Goal: Task Accomplishment & Management: Manage account settings

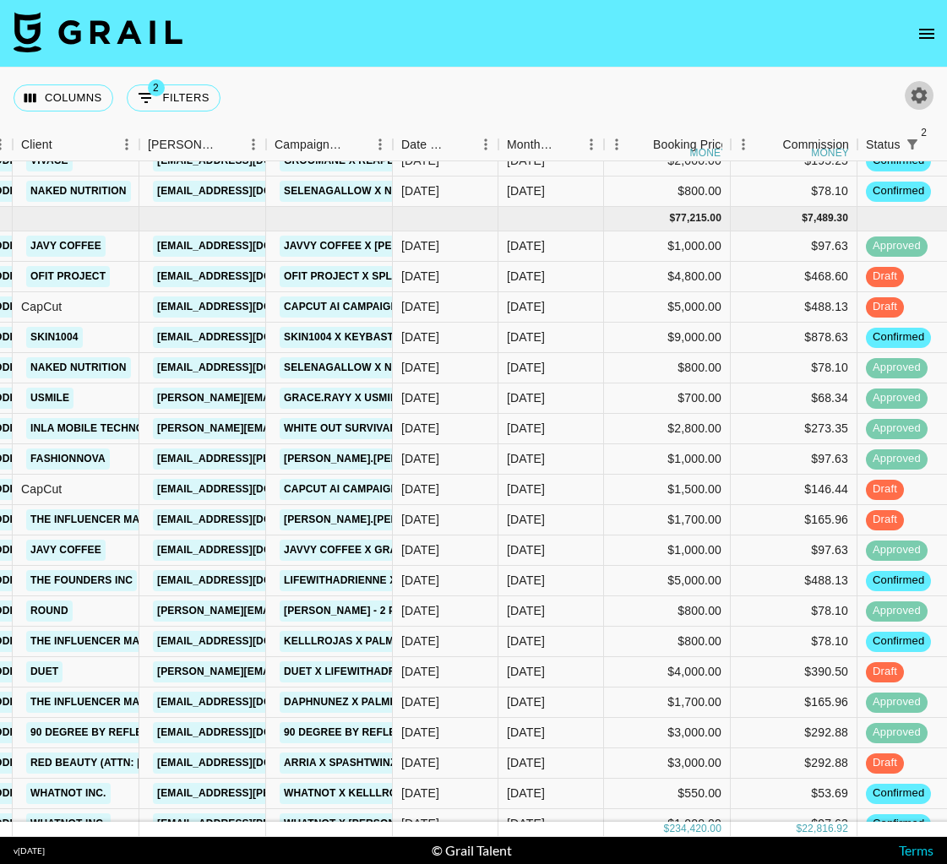
scroll to position [73, 549]
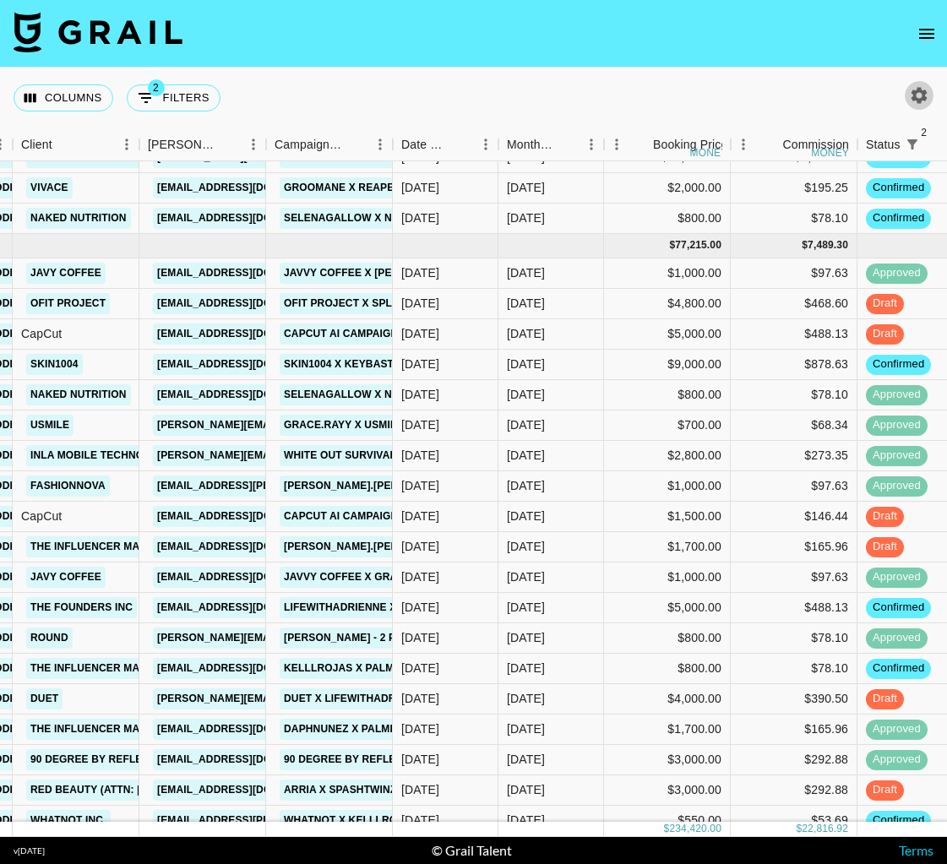
click at [917, 102] on icon "button" at bounding box center [919, 95] width 16 height 16
select select "[DATE]"
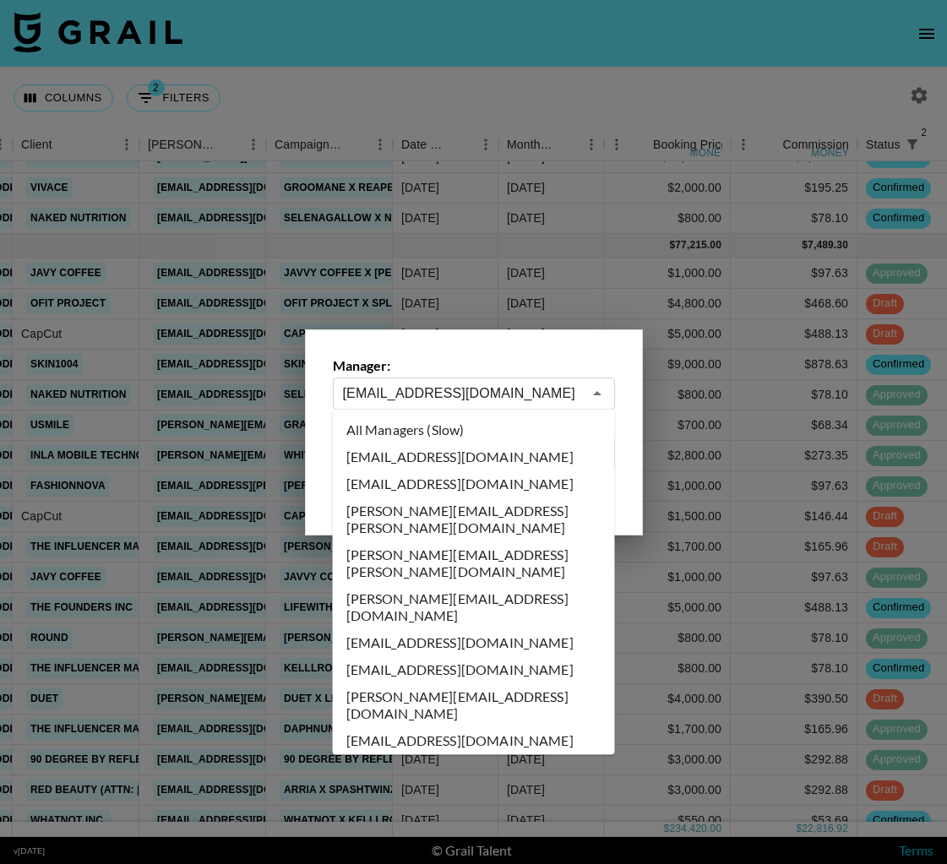
click at [473, 390] on input "[EMAIL_ADDRESS][DOMAIN_NAME]" at bounding box center [462, 392] width 239 height 19
click at [472, 440] on li "All Managers (Slow)" at bounding box center [474, 429] width 282 height 27
type input "All Managers (Slow)"
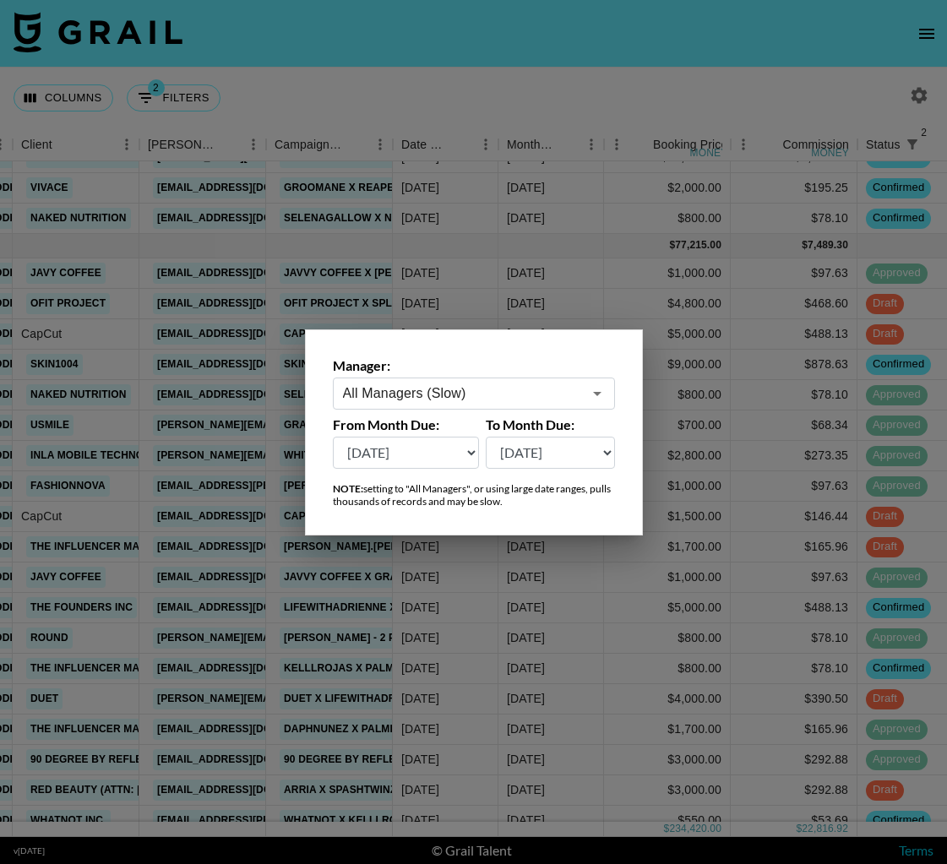
scroll to position [0, 549]
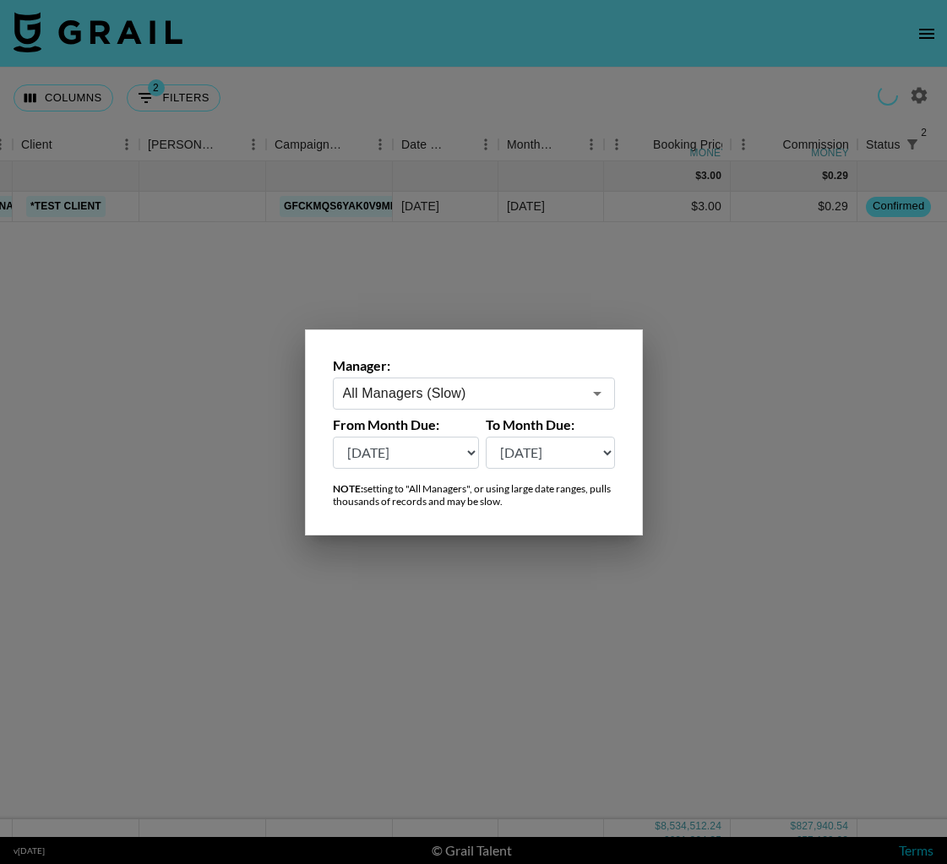
click at [704, 77] on div at bounding box center [473, 432] width 947 height 864
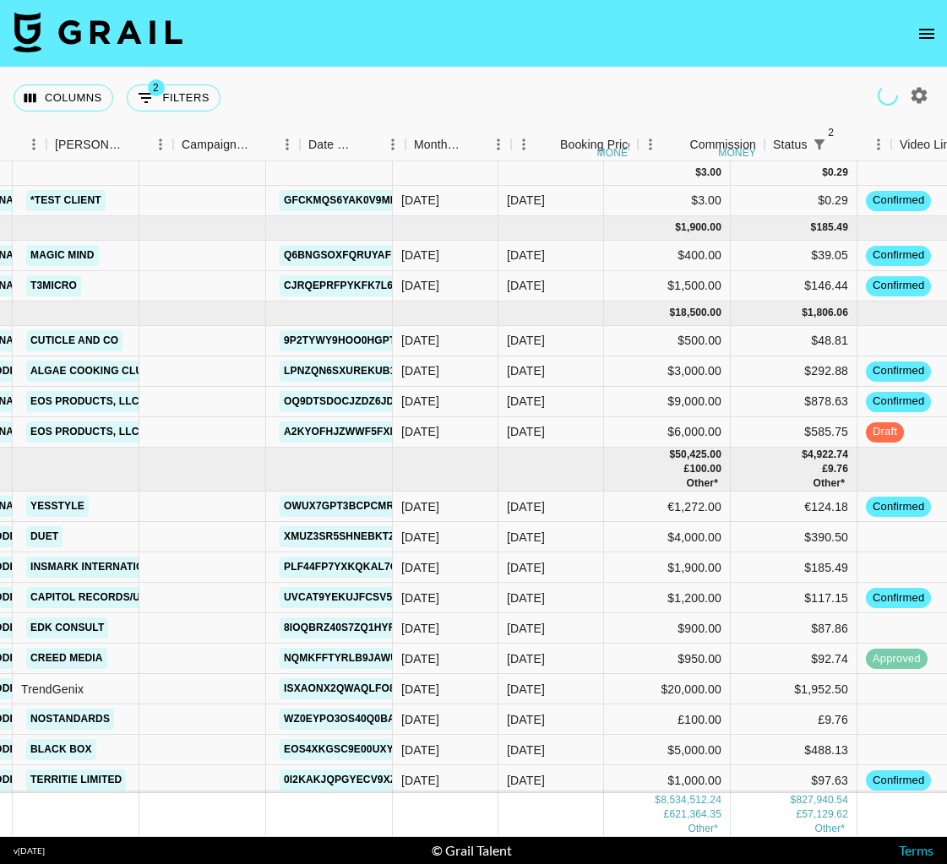
scroll to position [0, 925]
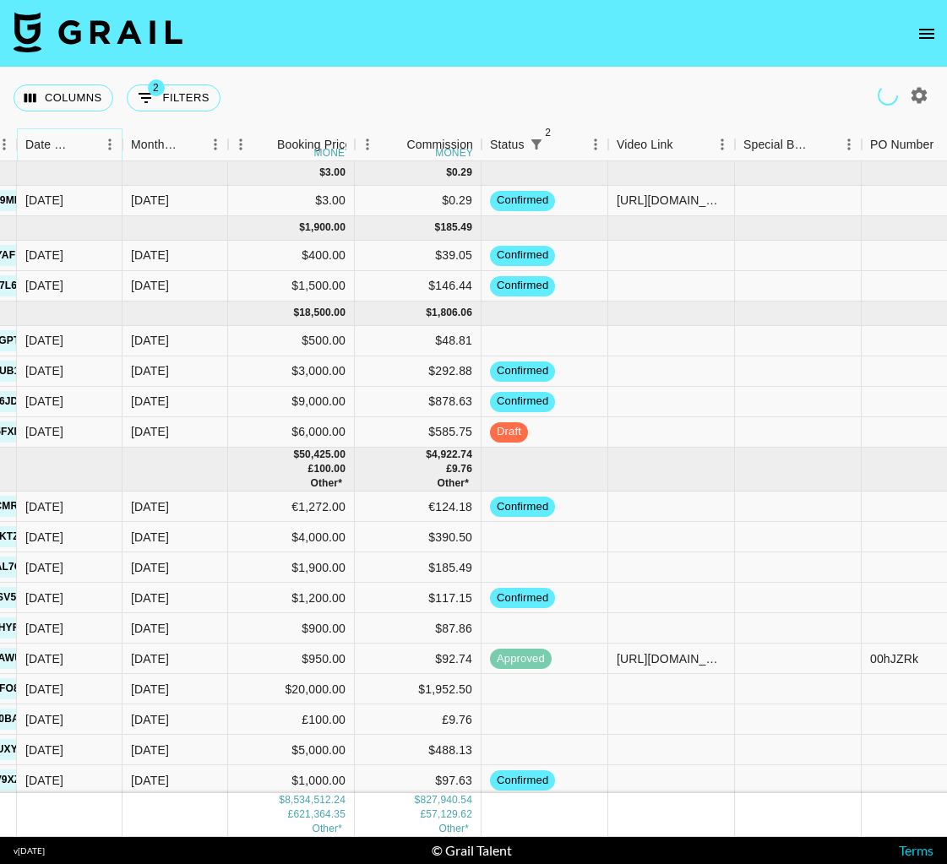
click at [95, 150] on button "Sort" at bounding box center [85, 145] width 24 height 24
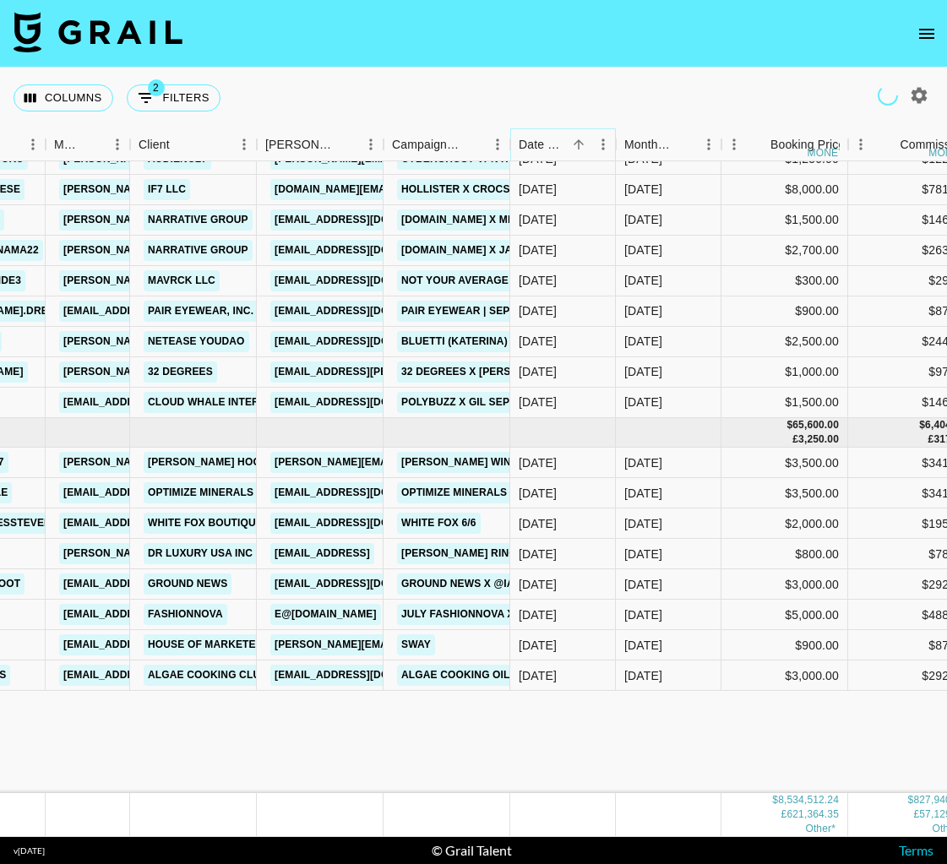
scroll to position [199265, 432]
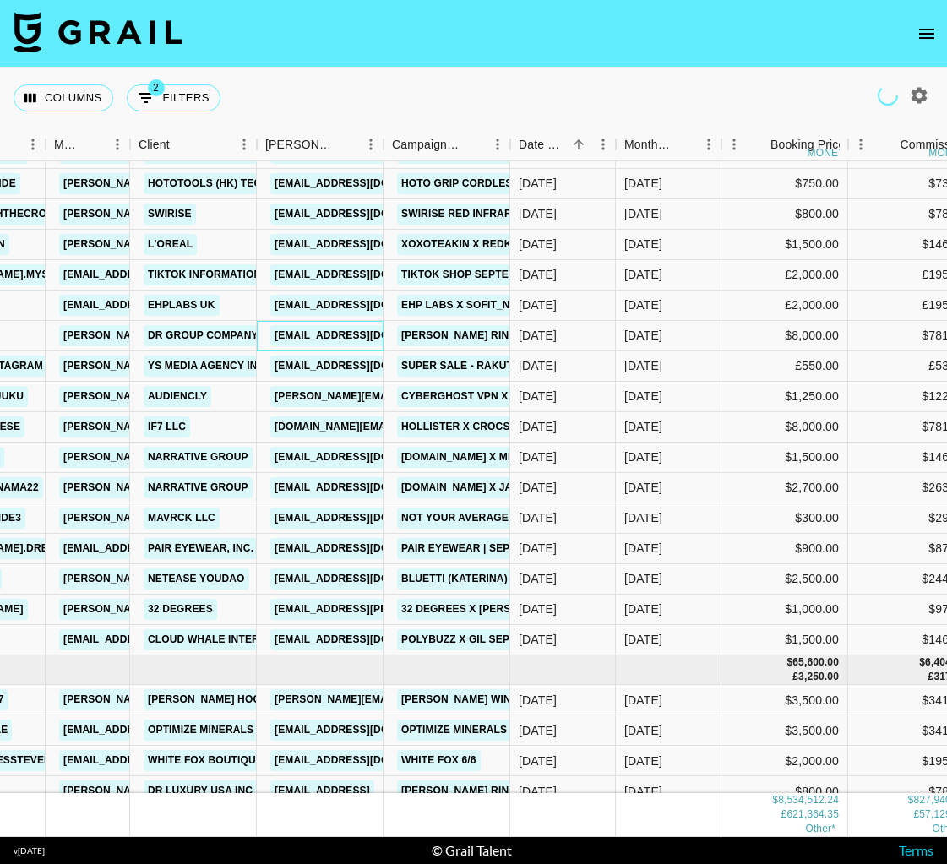
click at [322, 338] on link "[EMAIL_ADDRESS][DOMAIN_NAME]" at bounding box center [364, 335] width 189 height 21
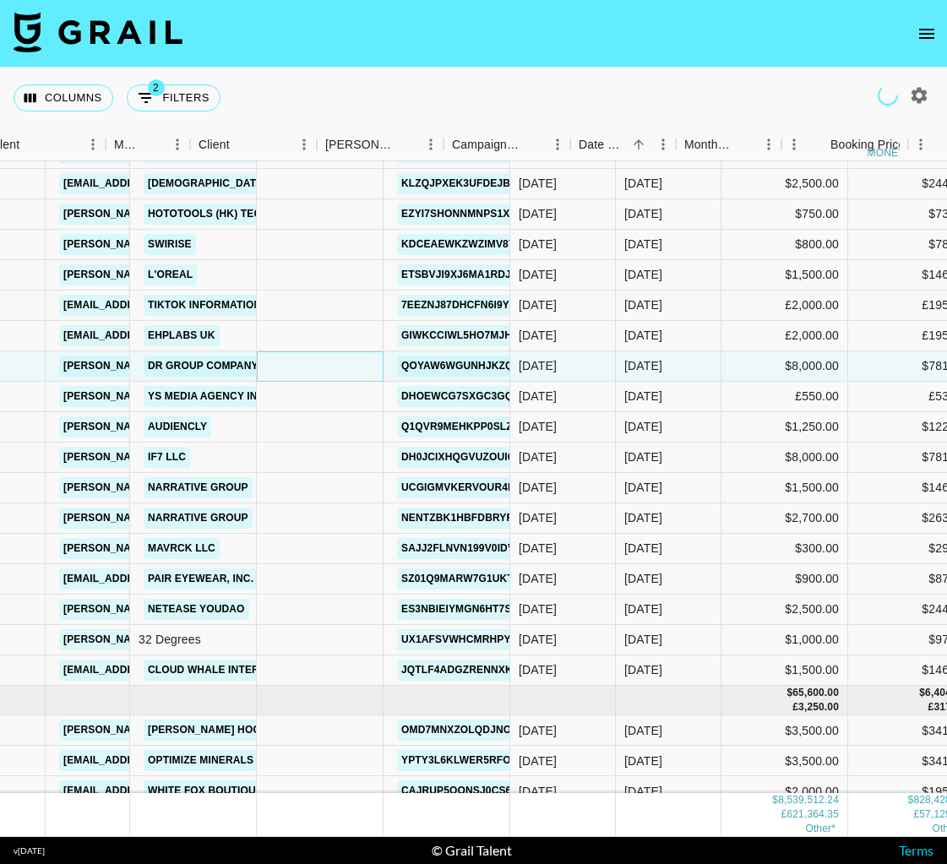
scroll to position [199275, 372]
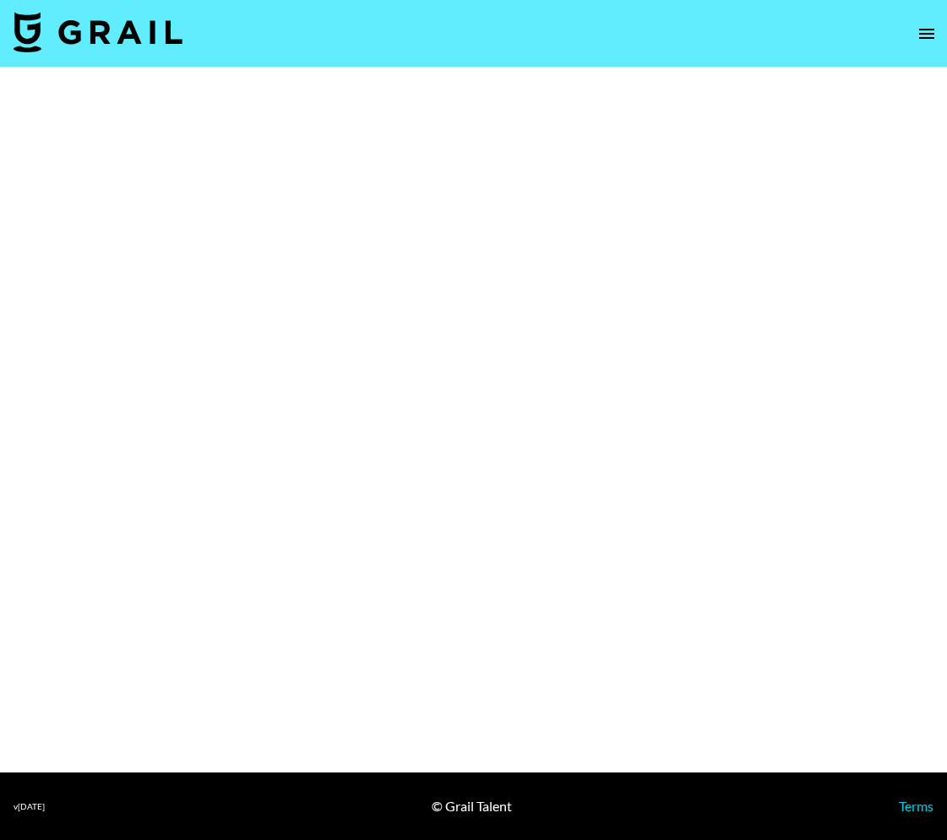
select select "Brand"
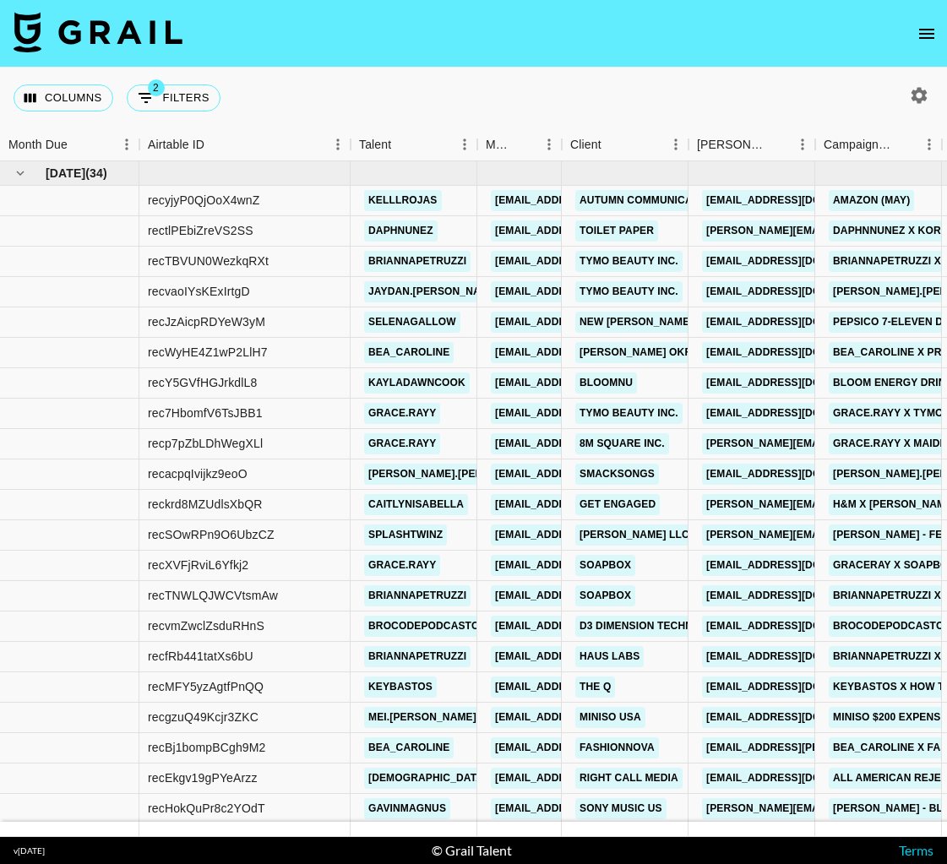
click at [922, 96] on icon "button" at bounding box center [919, 95] width 16 height 16
select select "[DATE]"
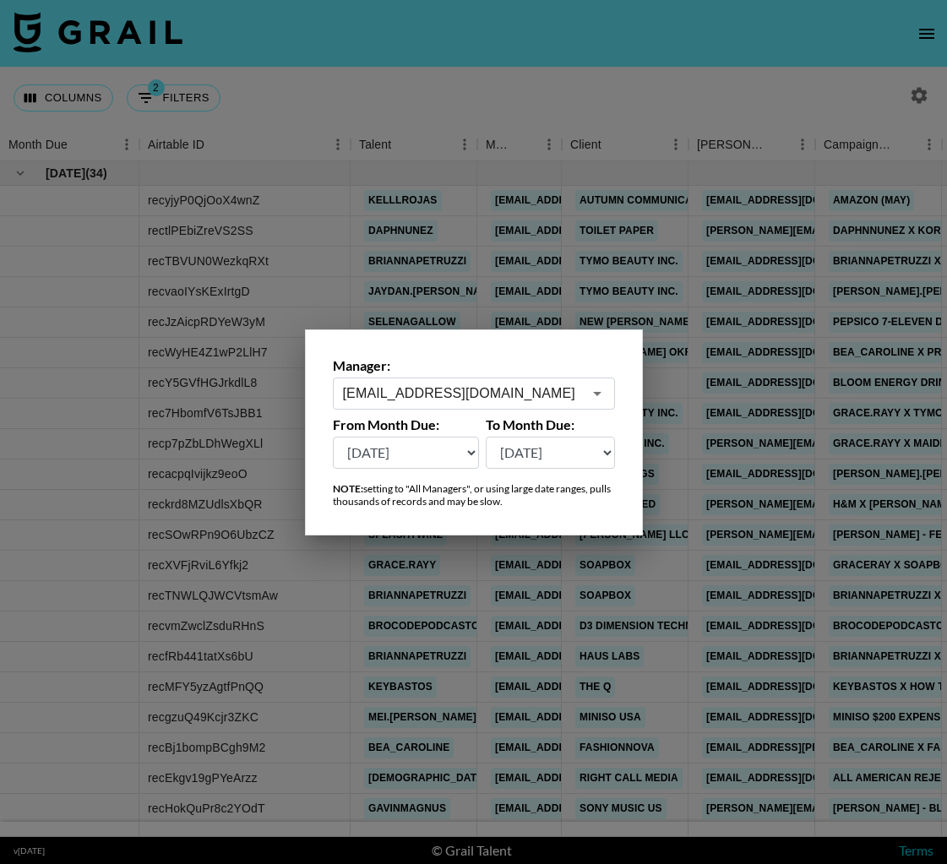
click at [410, 392] on input "[EMAIL_ADDRESS][DOMAIN_NAME]" at bounding box center [462, 392] width 239 height 19
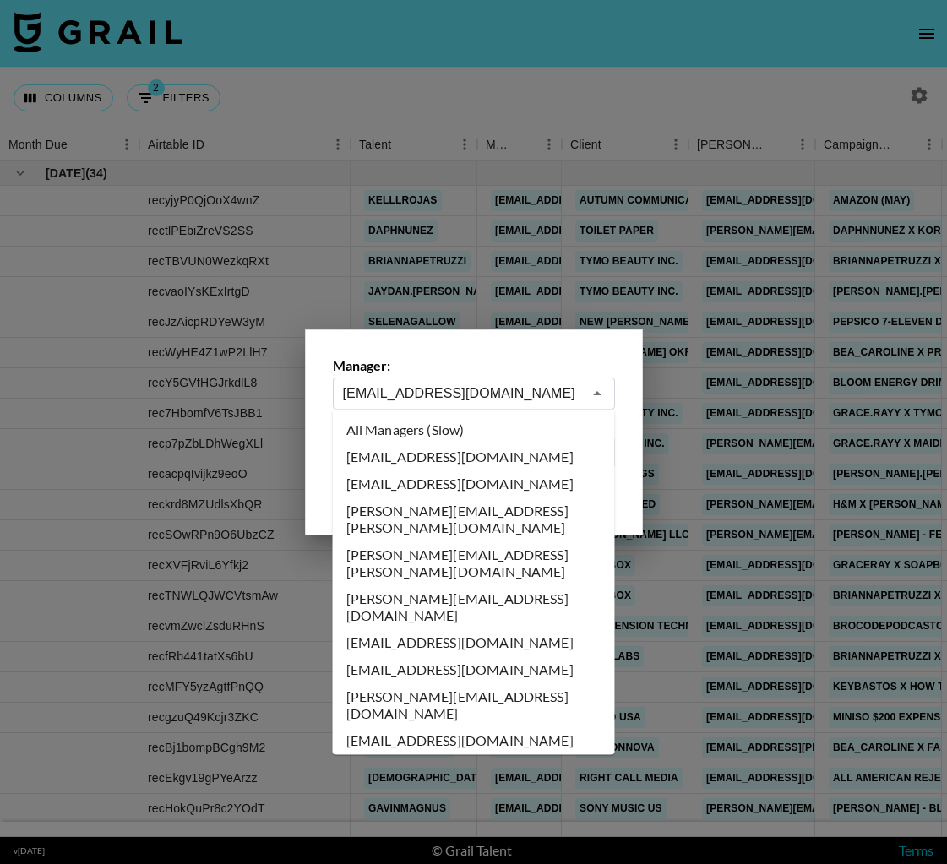
click at [475, 433] on li "All Managers (Slow)" at bounding box center [474, 429] width 282 height 27
type input "All Managers (Slow)"
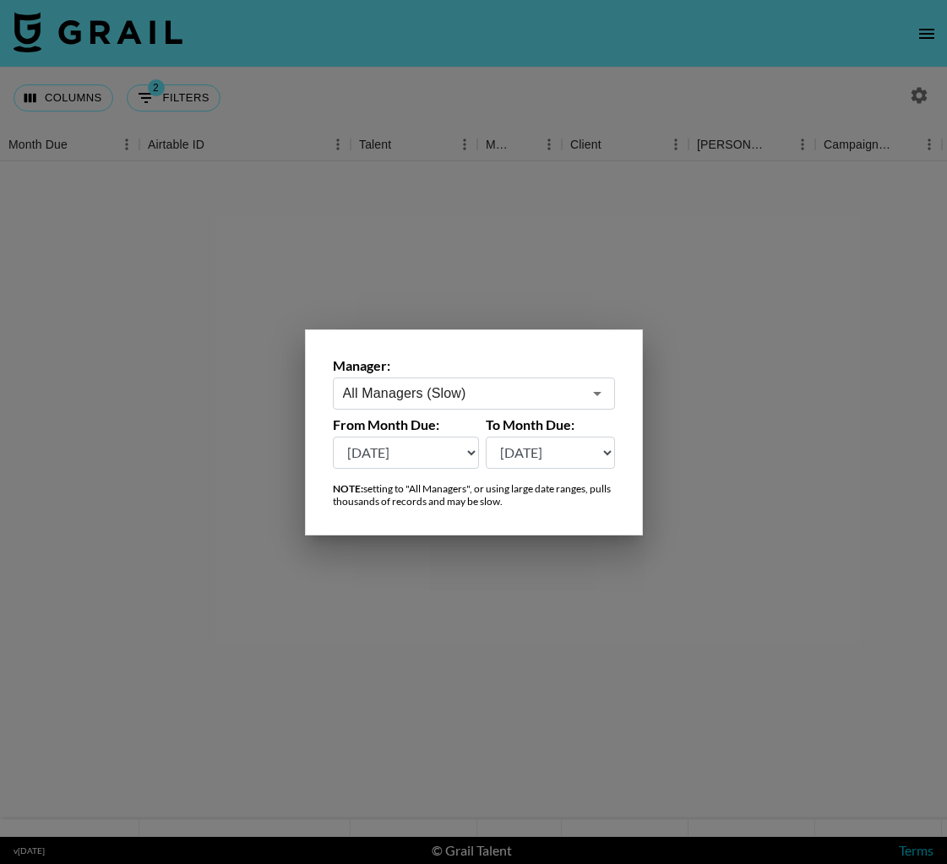
click at [644, 225] on div at bounding box center [473, 432] width 947 height 864
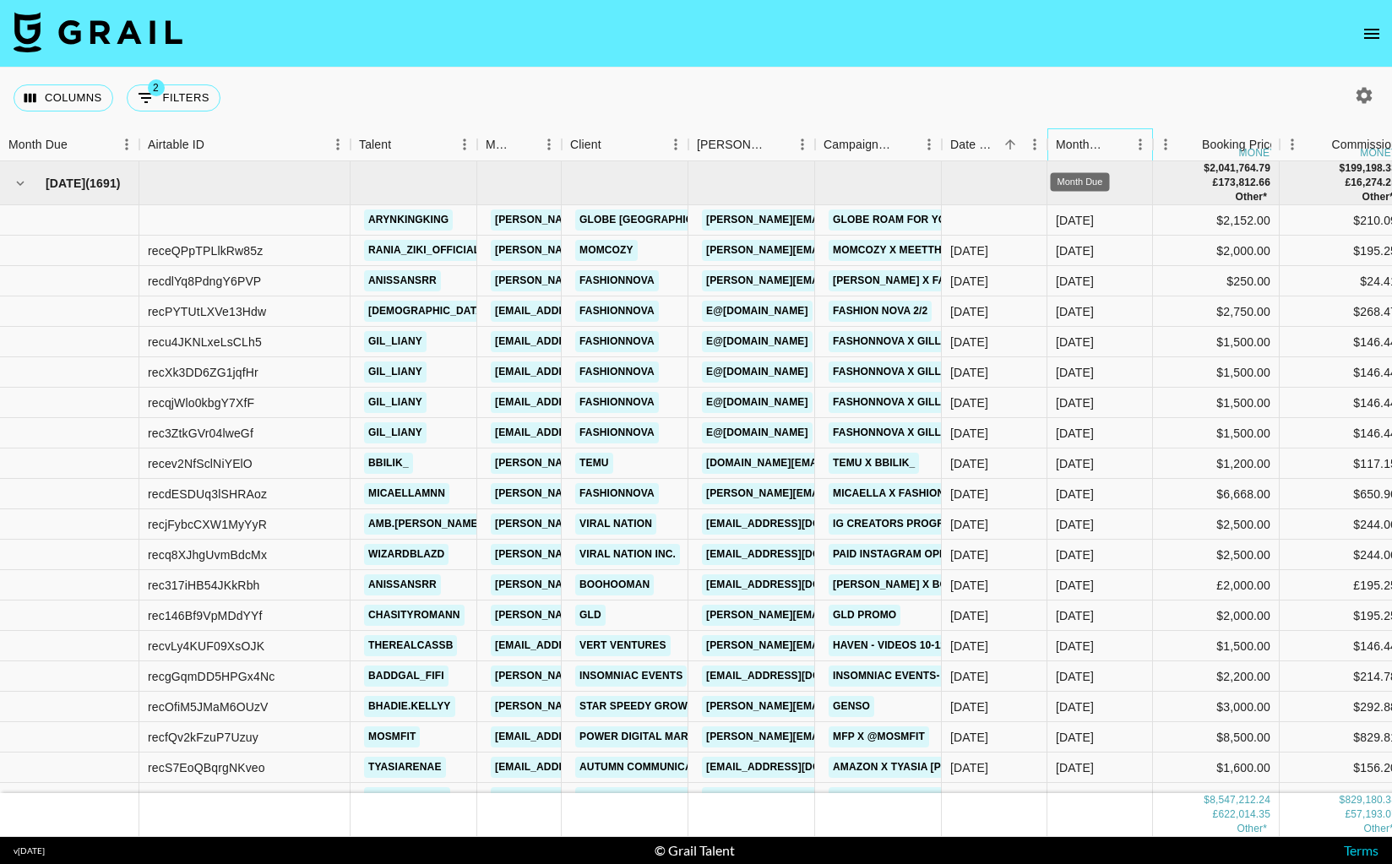
click at [946, 146] on div "Month Due" at bounding box center [1080, 144] width 48 height 33
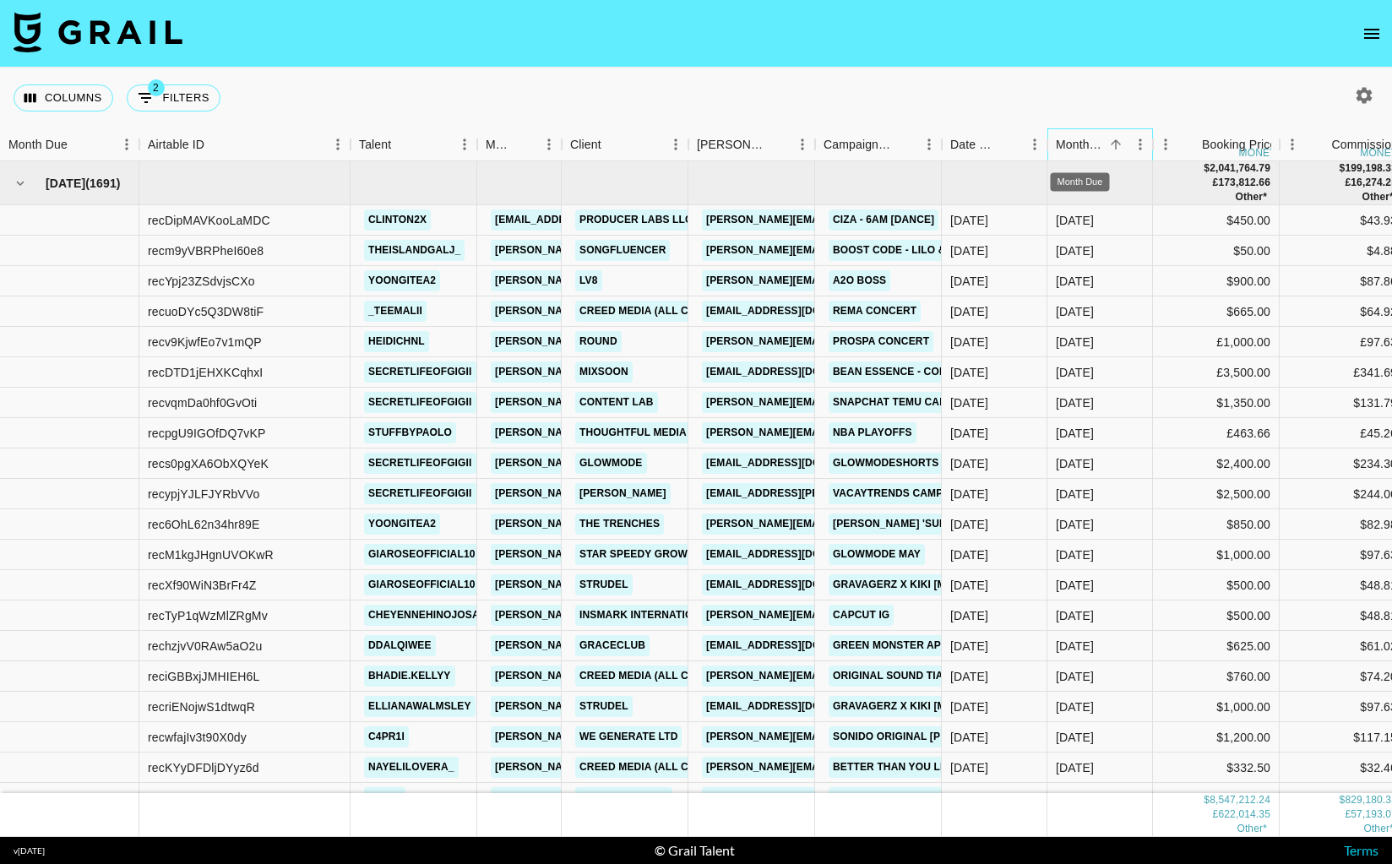
click at [946, 146] on div "Month Due" at bounding box center [1080, 144] width 48 height 33
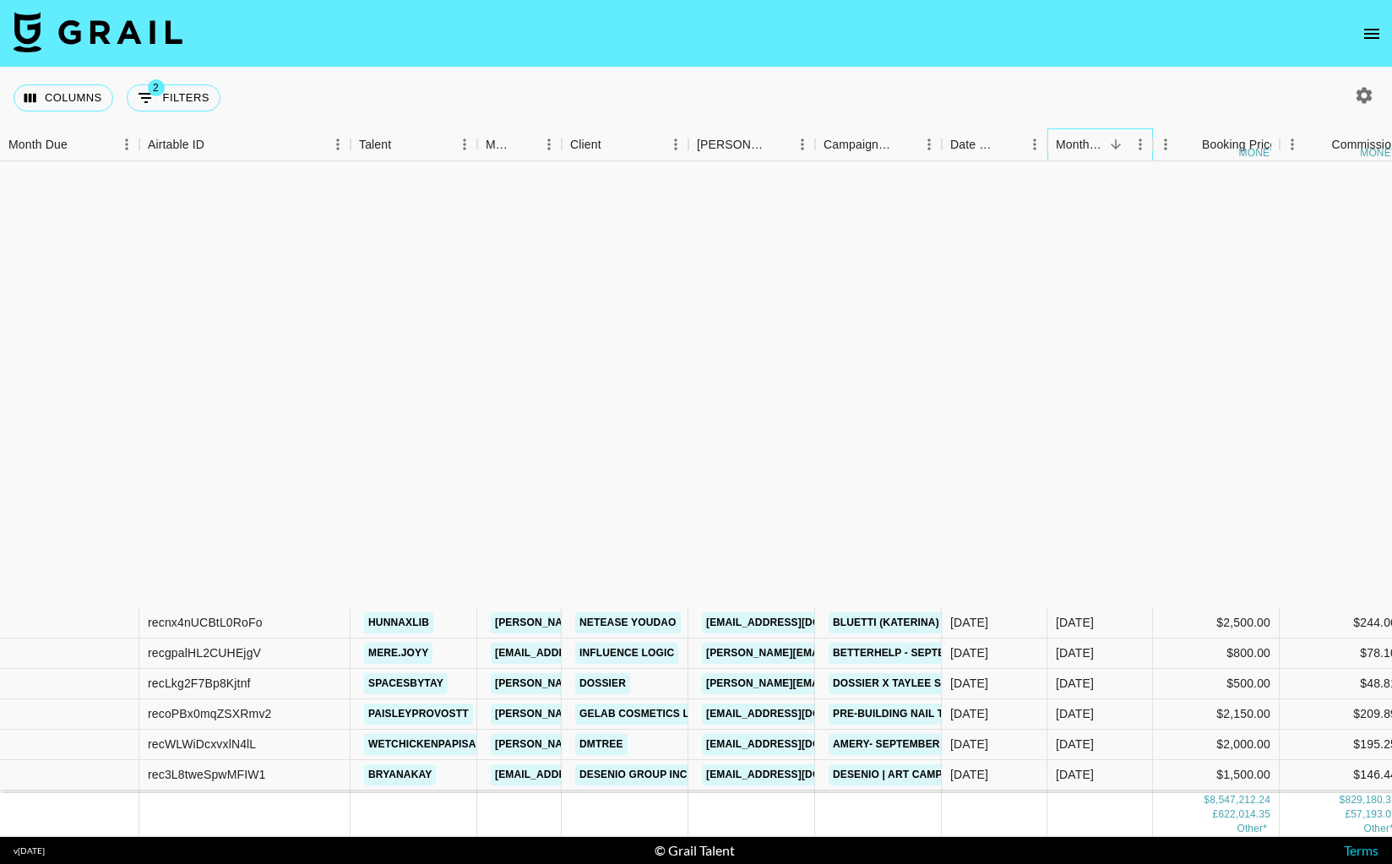
scroll to position [199537, 0]
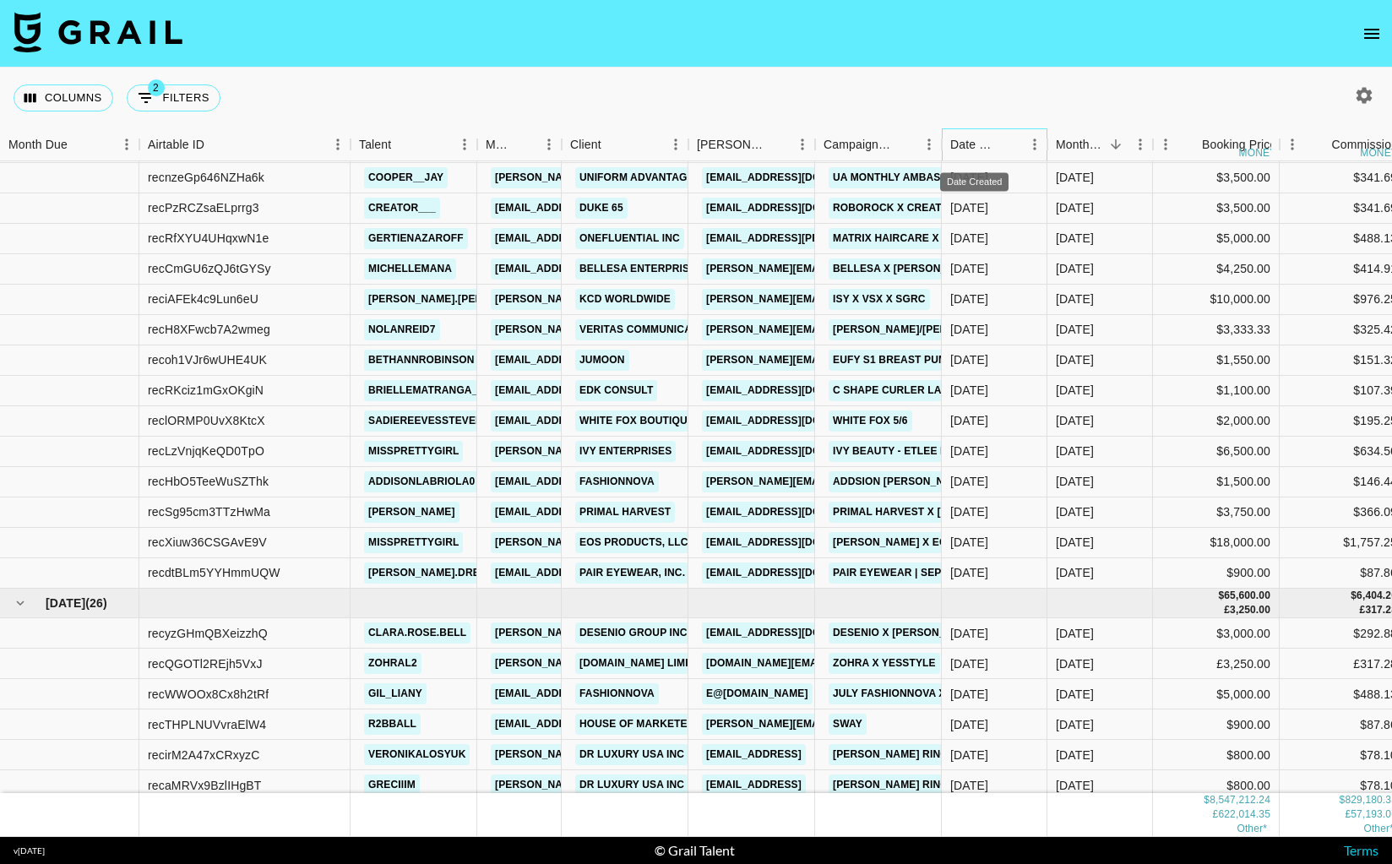
click at [946, 142] on div "Date Created" at bounding box center [974, 144] width 48 height 33
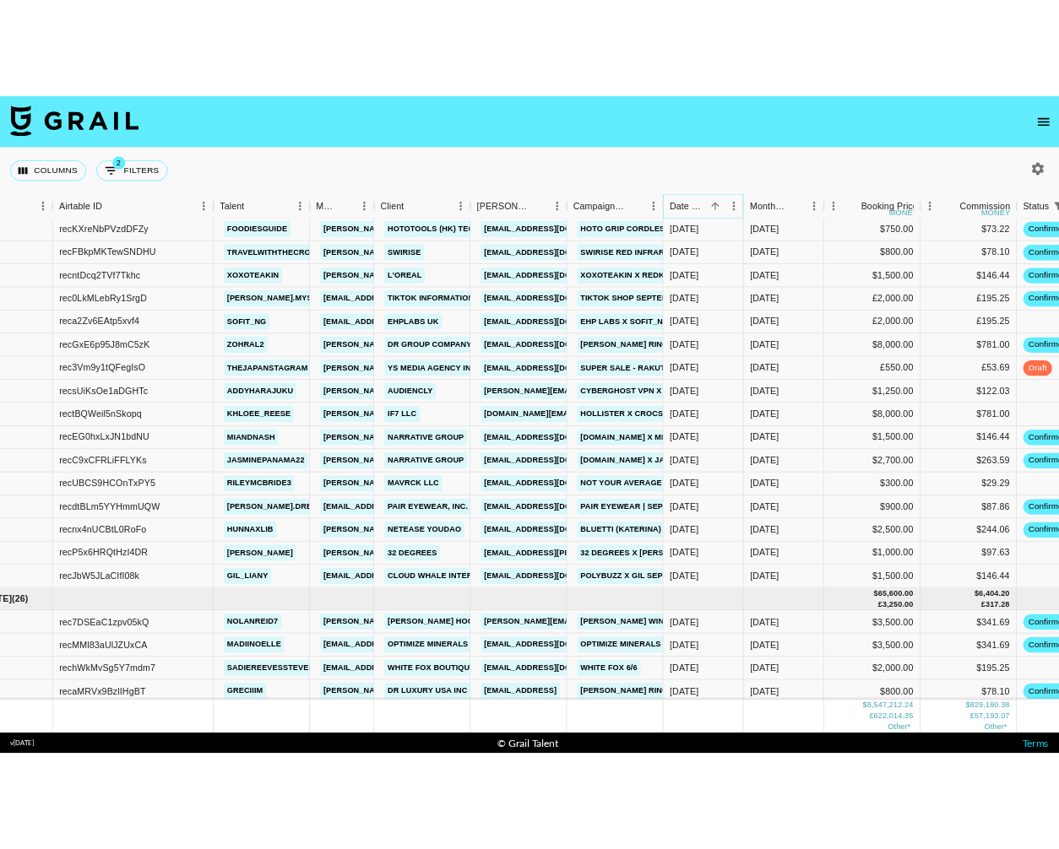
scroll to position [199479, 71]
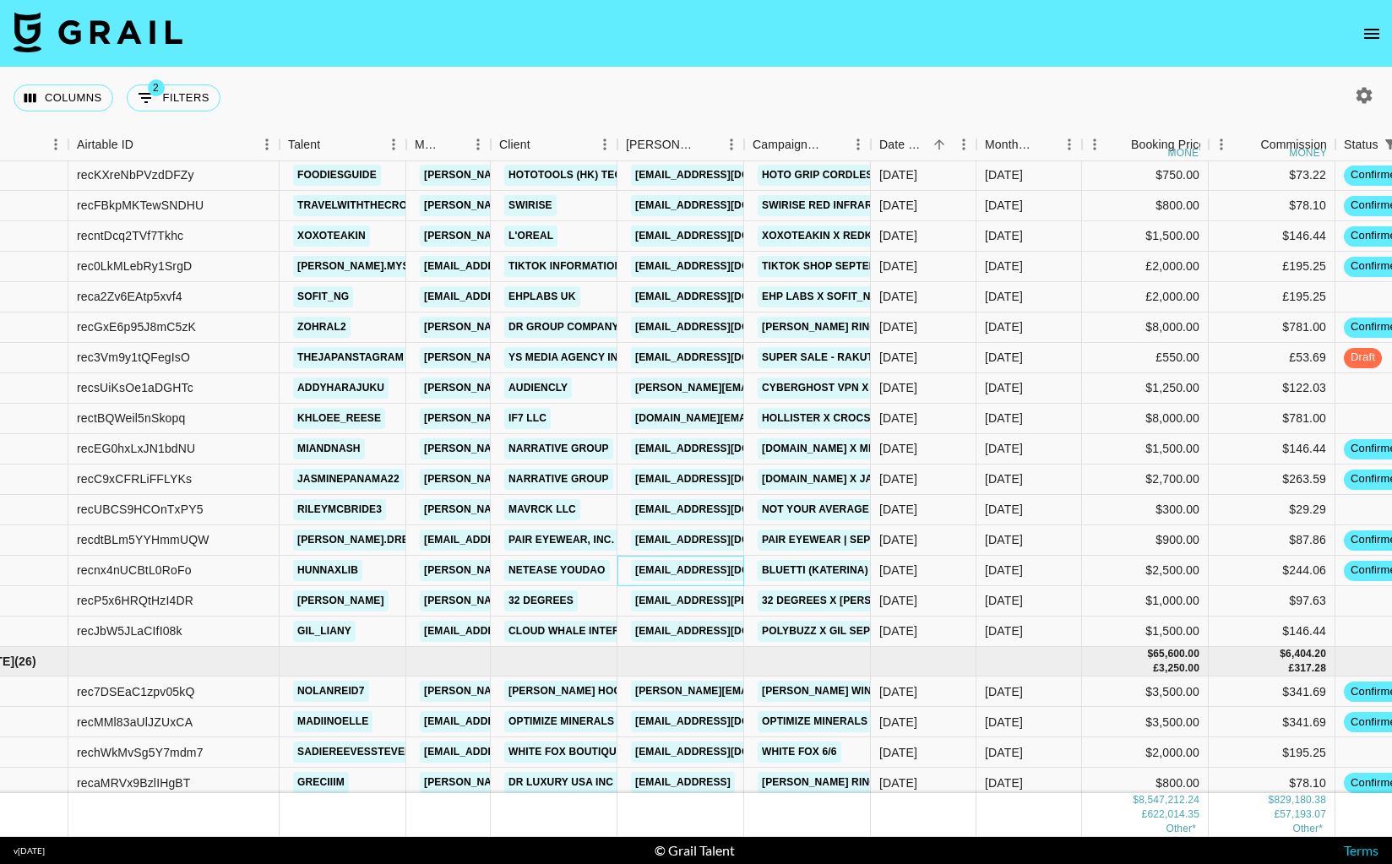
click at [687, 567] on link "[EMAIL_ADDRESS][DOMAIN_NAME]" at bounding box center [725, 570] width 189 height 21
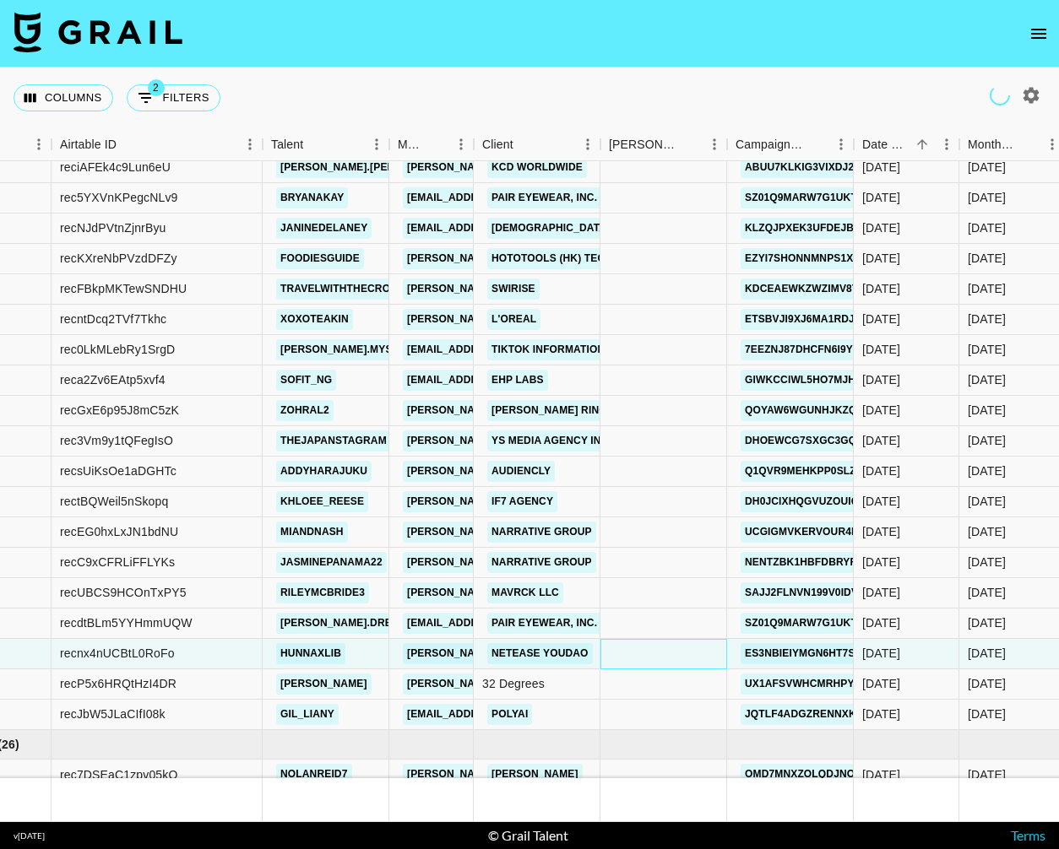
scroll to position [199424, 88]
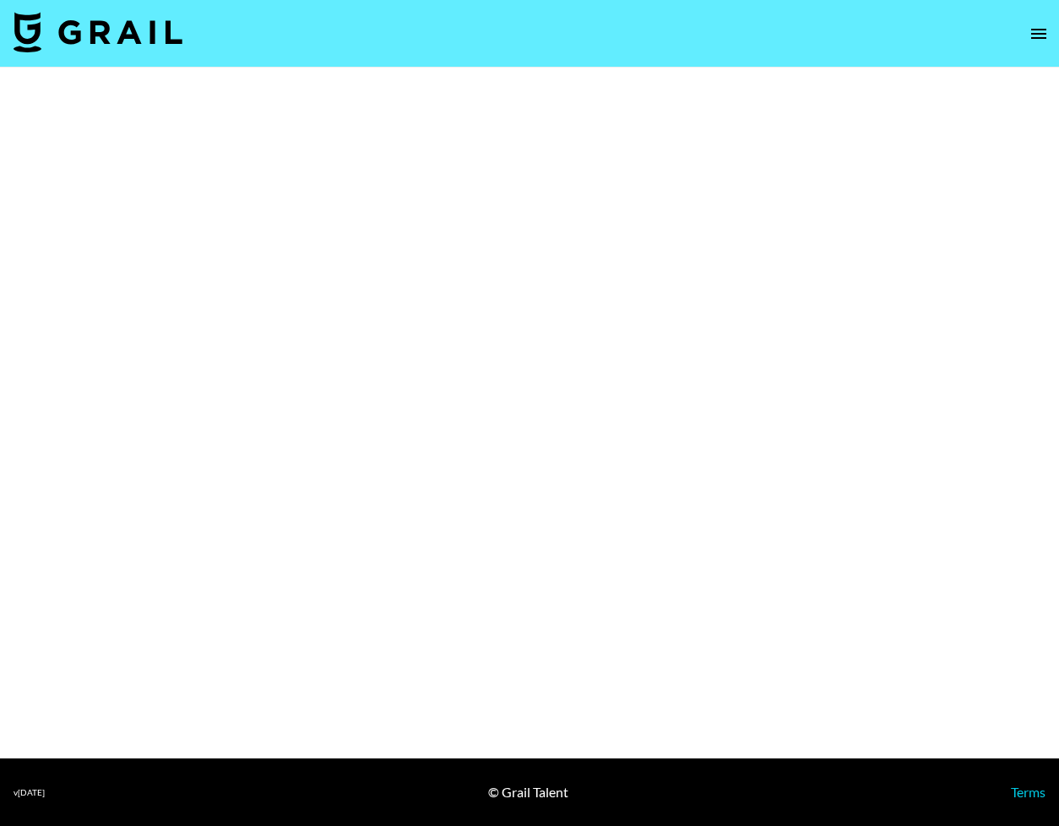
select select "Brand"
